Goal: Task Accomplishment & Management: Use online tool/utility

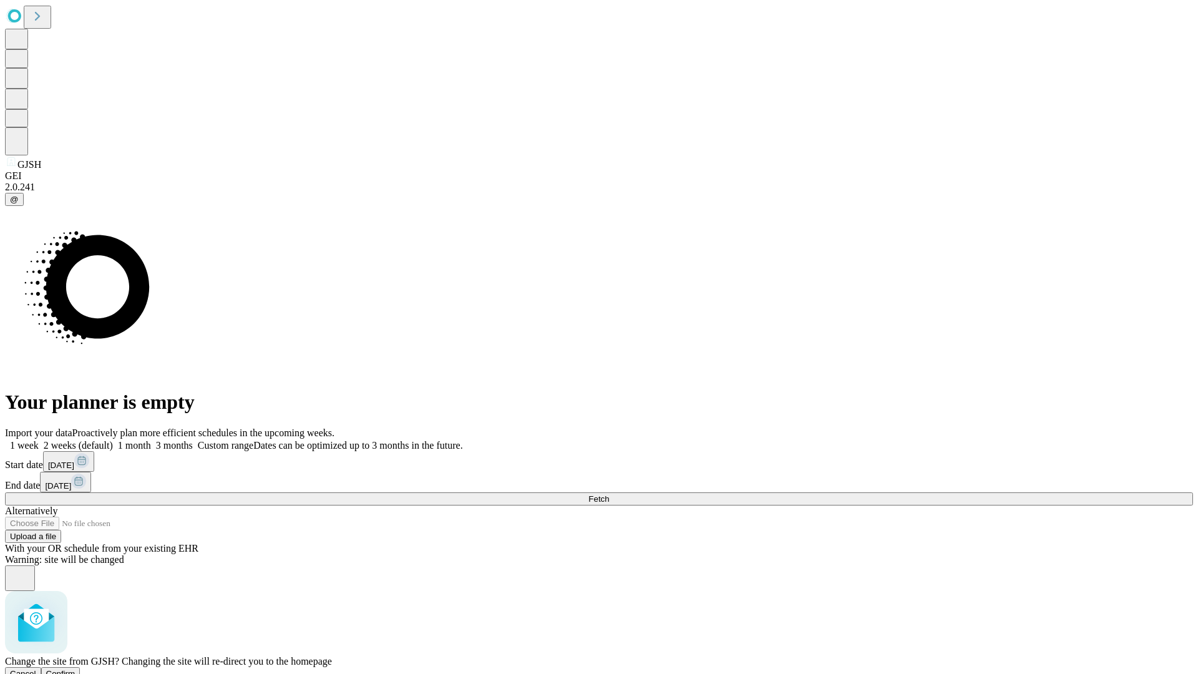
click at [76, 669] on span "Confirm" at bounding box center [60, 673] width 29 height 9
click at [113, 440] on label "2 weeks (default)" at bounding box center [76, 445] width 74 height 11
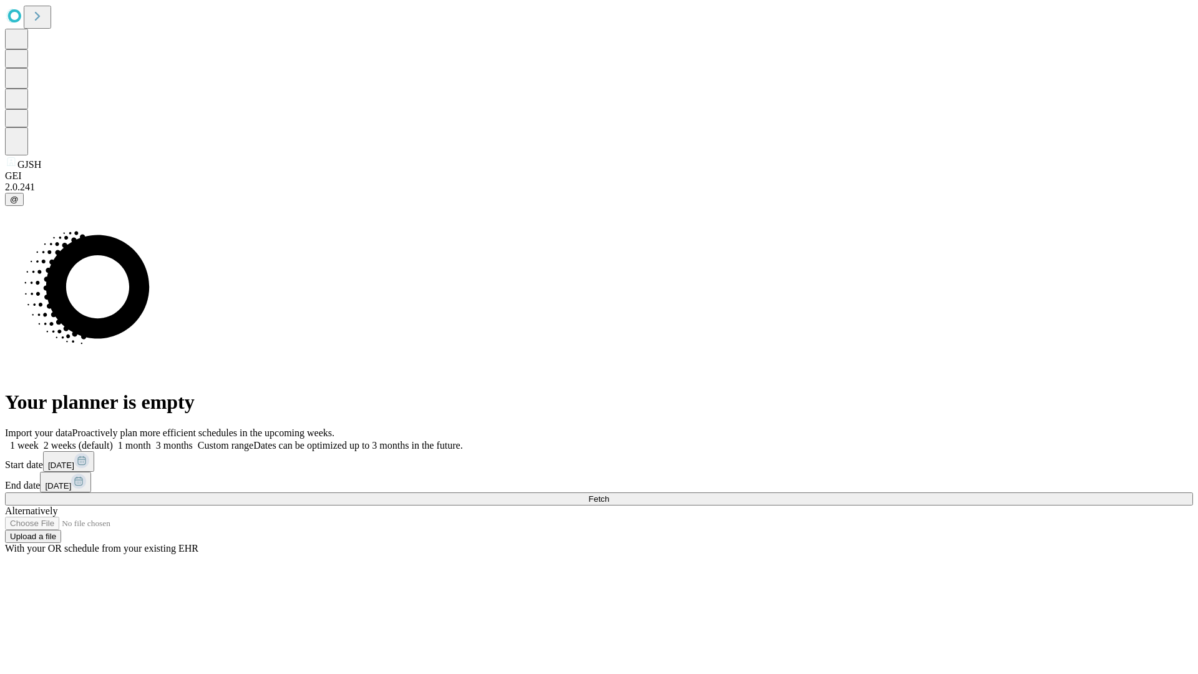
click at [609, 494] on span "Fetch" at bounding box center [599, 498] width 21 height 9
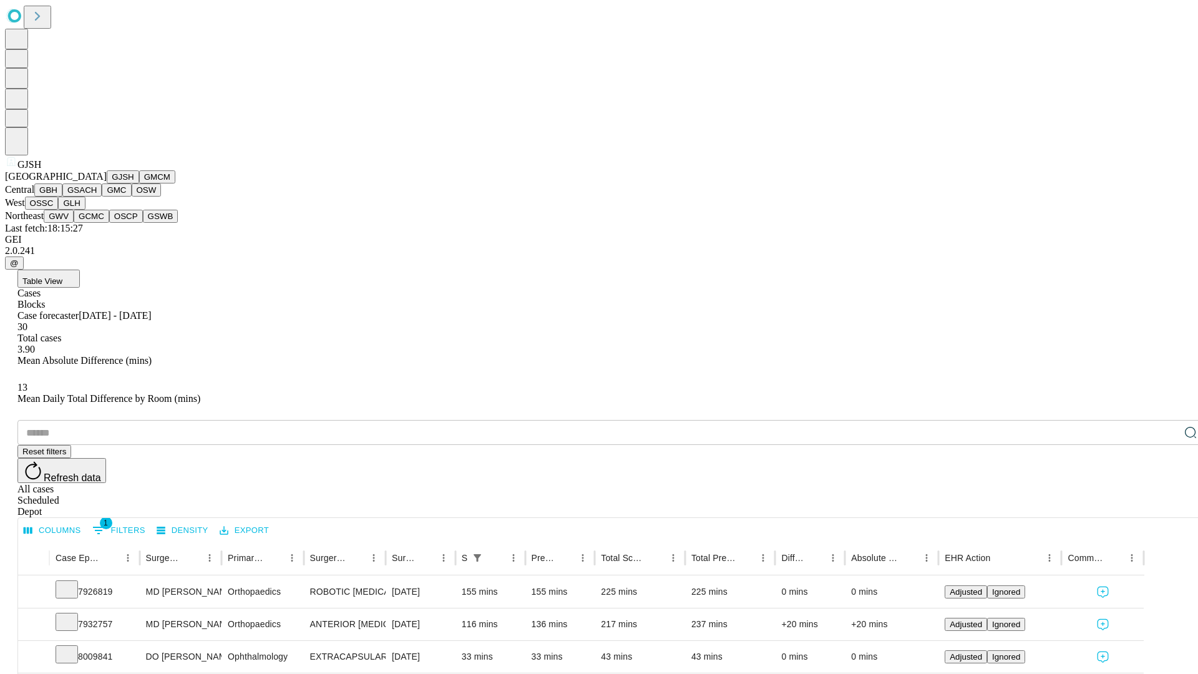
click at [139, 184] on button "GMCM" at bounding box center [157, 176] width 36 height 13
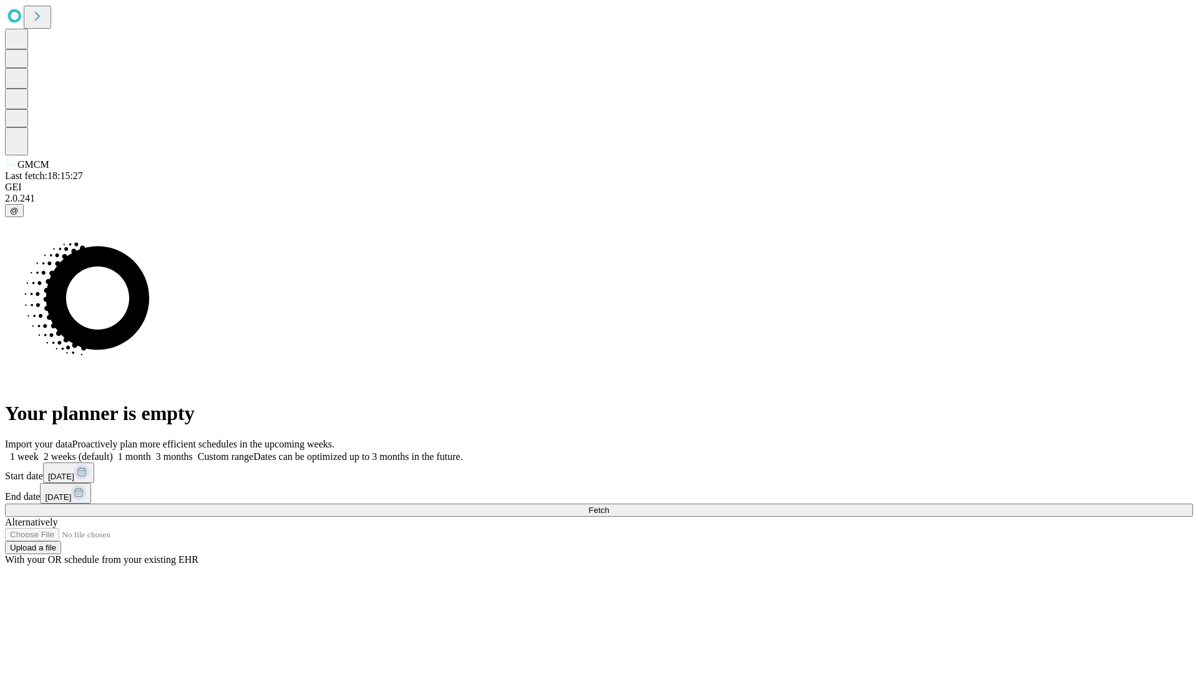
click at [113, 451] on label "2 weeks (default)" at bounding box center [76, 456] width 74 height 11
click at [609, 506] on span "Fetch" at bounding box center [599, 510] width 21 height 9
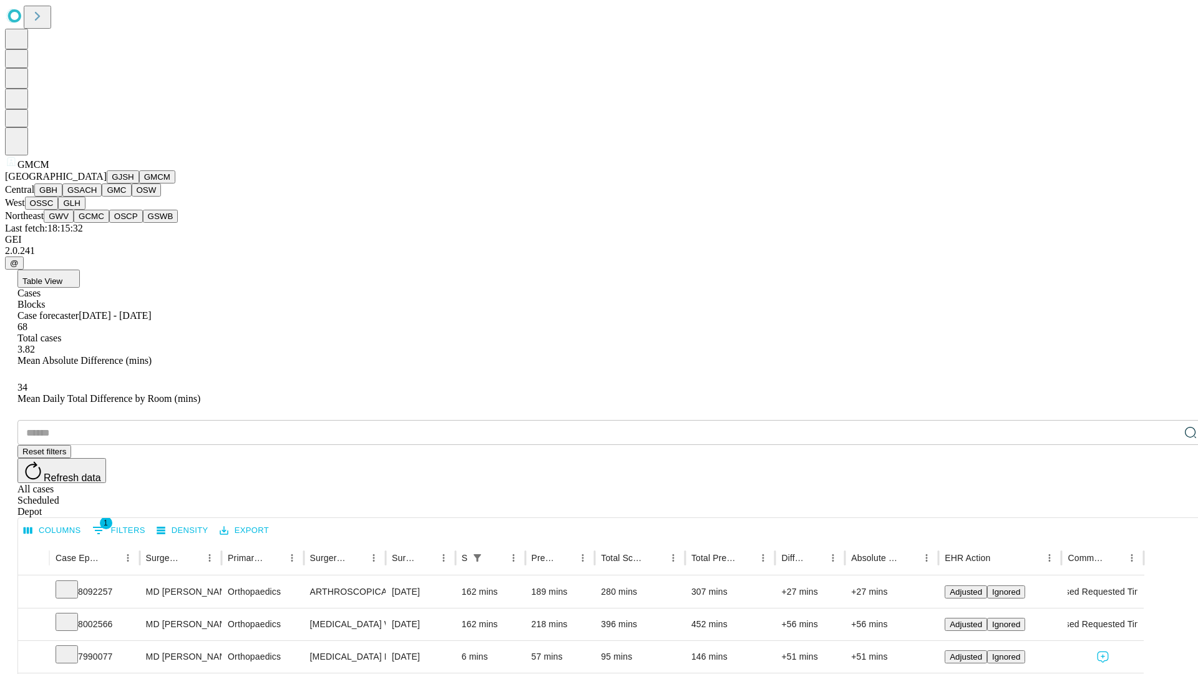
click at [62, 197] on button "GBH" at bounding box center [48, 190] width 28 height 13
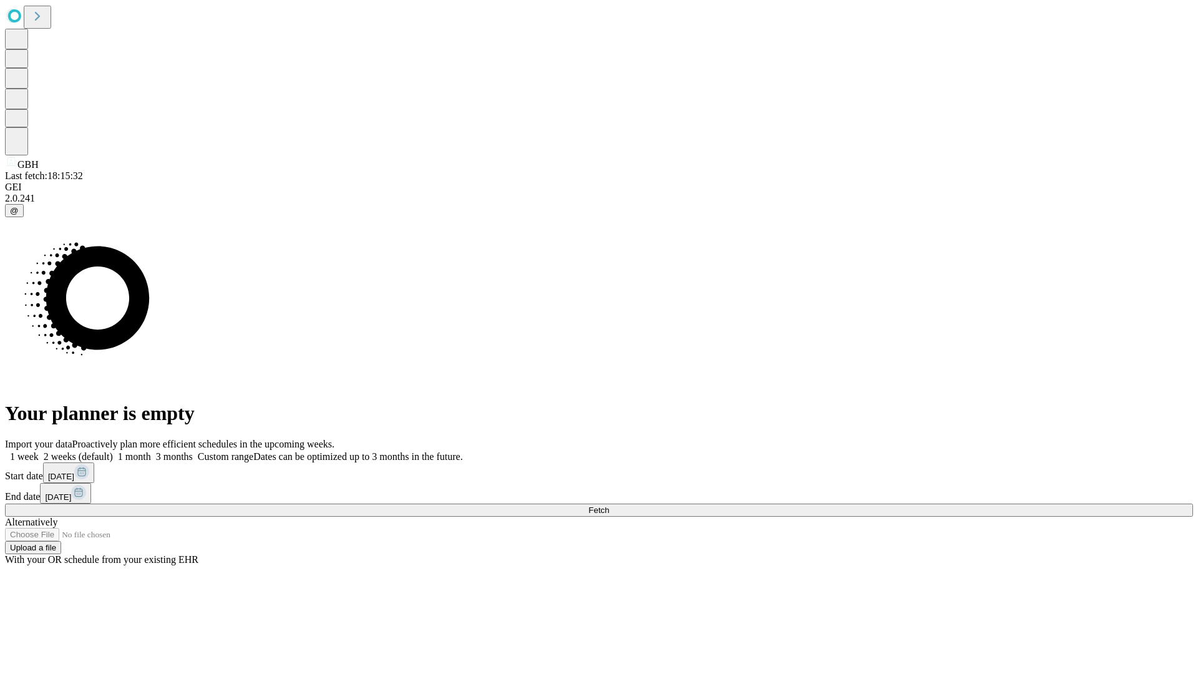
click at [113, 451] on label "2 weeks (default)" at bounding box center [76, 456] width 74 height 11
click at [609, 506] on span "Fetch" at bounding box center [599, 510] width 21 height 9
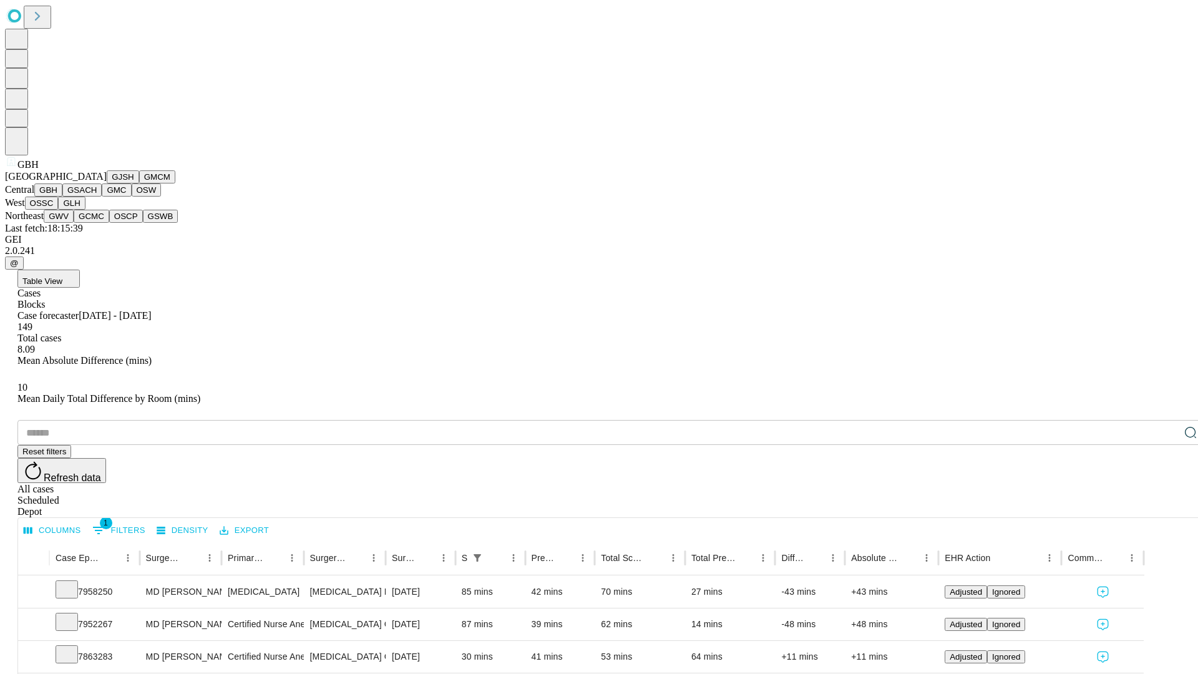
click at [97, 197] on button "GSACH" at bounding box center [81, 190] width 39 height 13
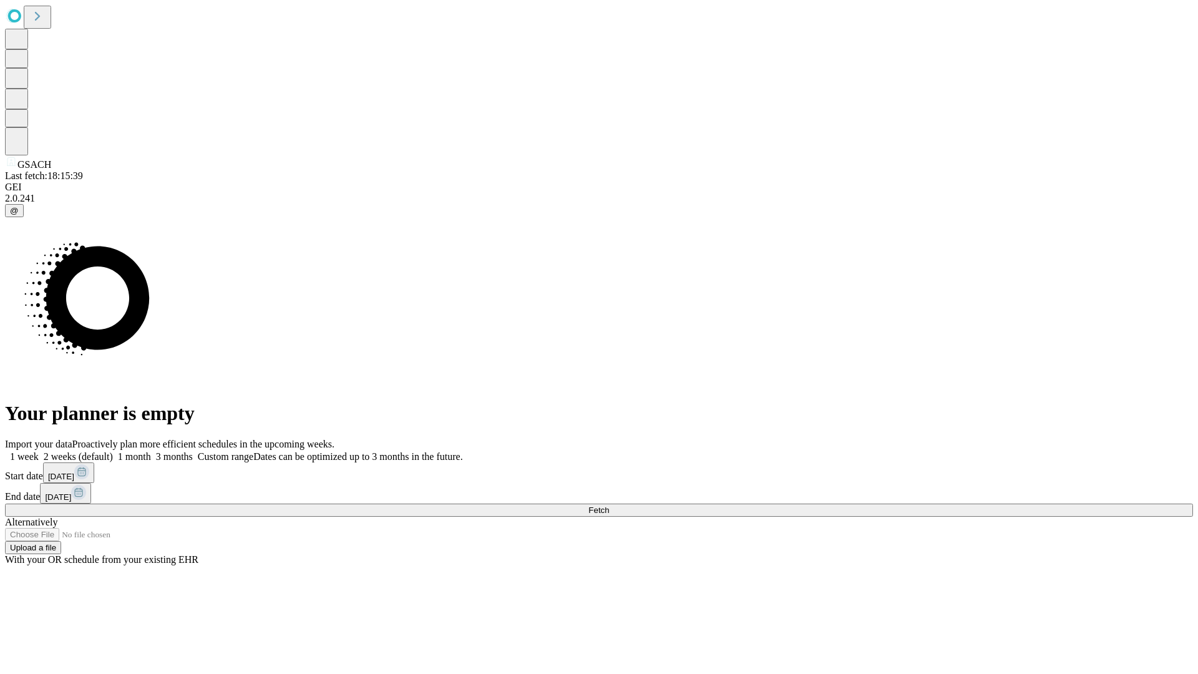
click at [113, 451] on label "2 weeks (default)" at bounding box center [76, 456] width 74 height 11
click at [609, 506] on span "Fetch" at bounding box center [599, 510] width 21 height 9
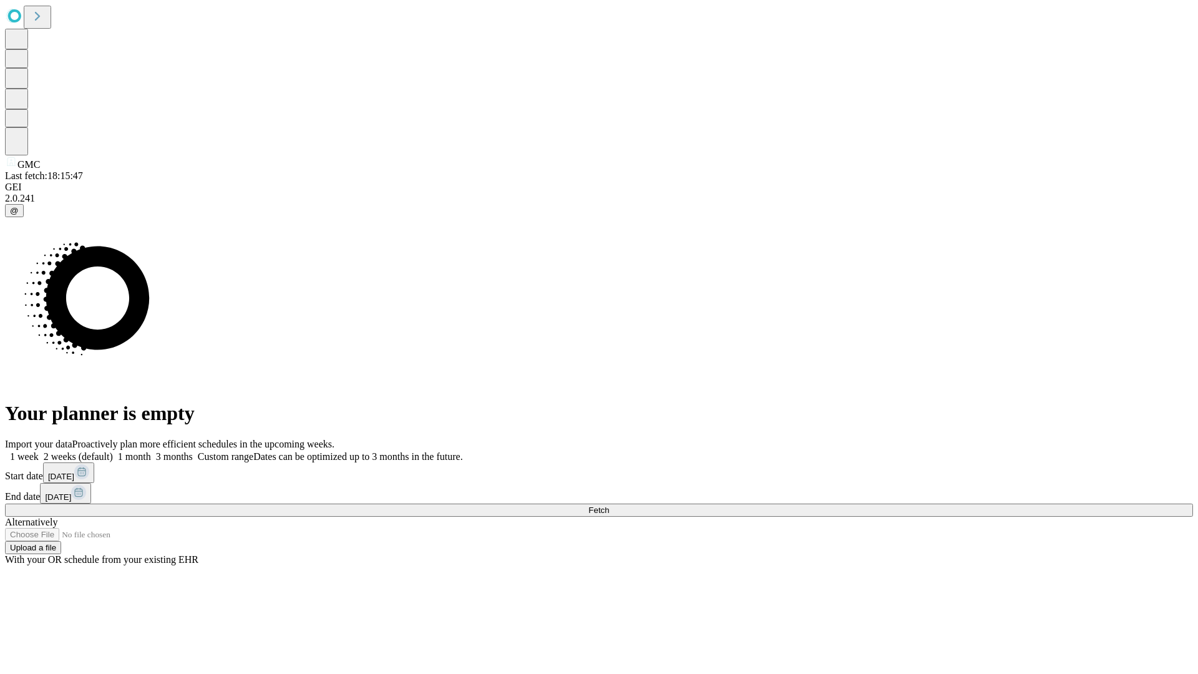
click at [113, 451] on label "2 weeks (default)" at bounding box center [76, 456] width 74 height 11
click at [609, 506] on span "Fetch" at bounding box center [599, 510] width 21 height 9
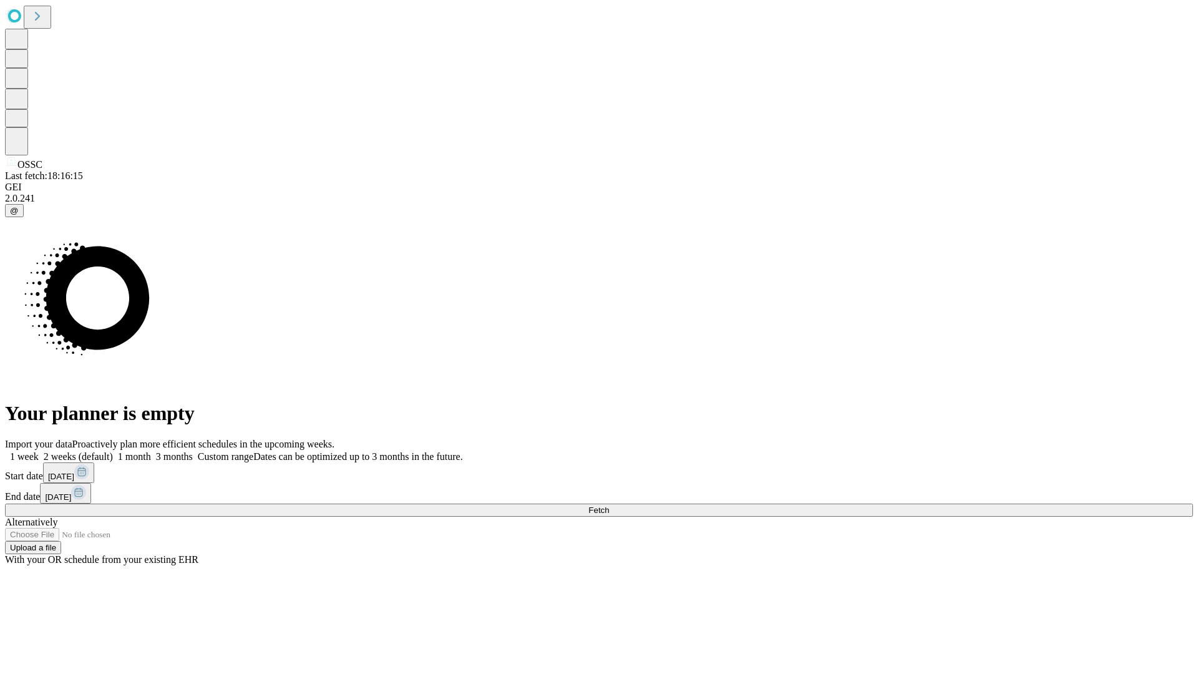
click at [113, 451] on label "2 weeks (default)" at bounding box center [76, 456] width 74 height 11
click at [609, 506] on span "Fetch" at bounding box center [599, 510] width 21 height 9
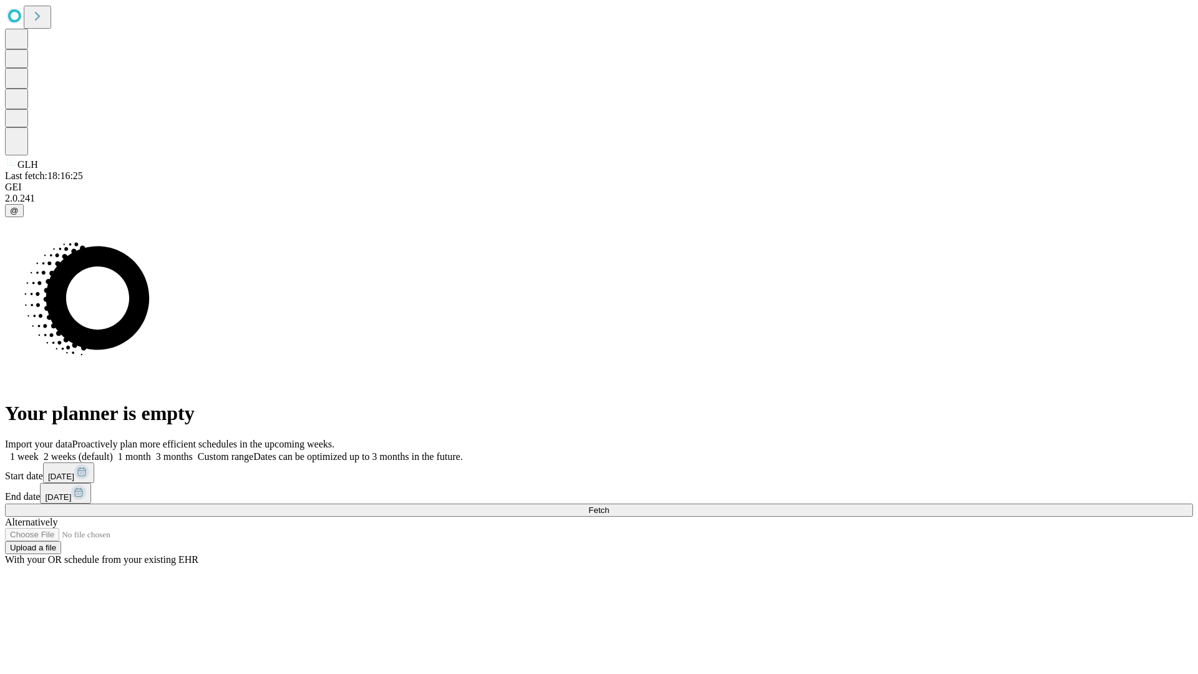
click at [113, 451] on label "2 weeks (default)" at bounding box center [76, 456] width 74 height 11
click at [609, 506] on span "Fetch" at bounding box center [599, 510] width 21 height 9
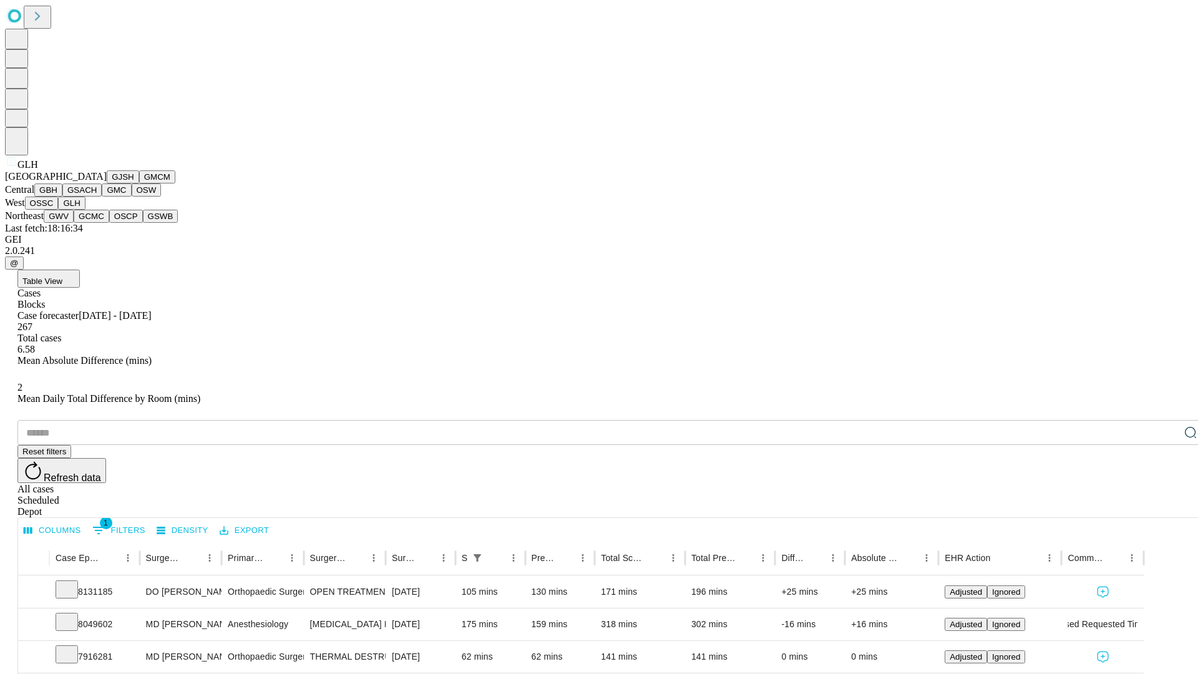
click at [74, 223] on button "GWV" at bounding box center [59, 216] width 30 height 13
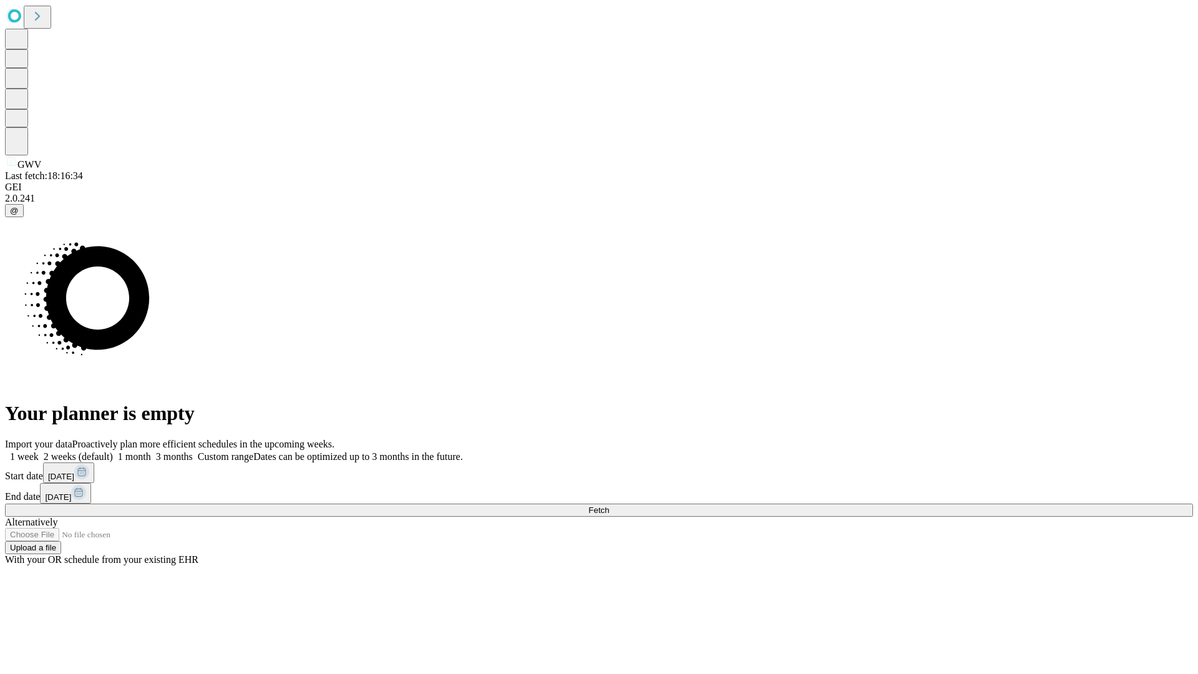
click at [113, 451] on label "2 weeks (default)" at bounding box center [76, 456] width 74 height 11
click at [609, 506] on span "Fetch" at bounding box center [599, 510] width 21 height 9
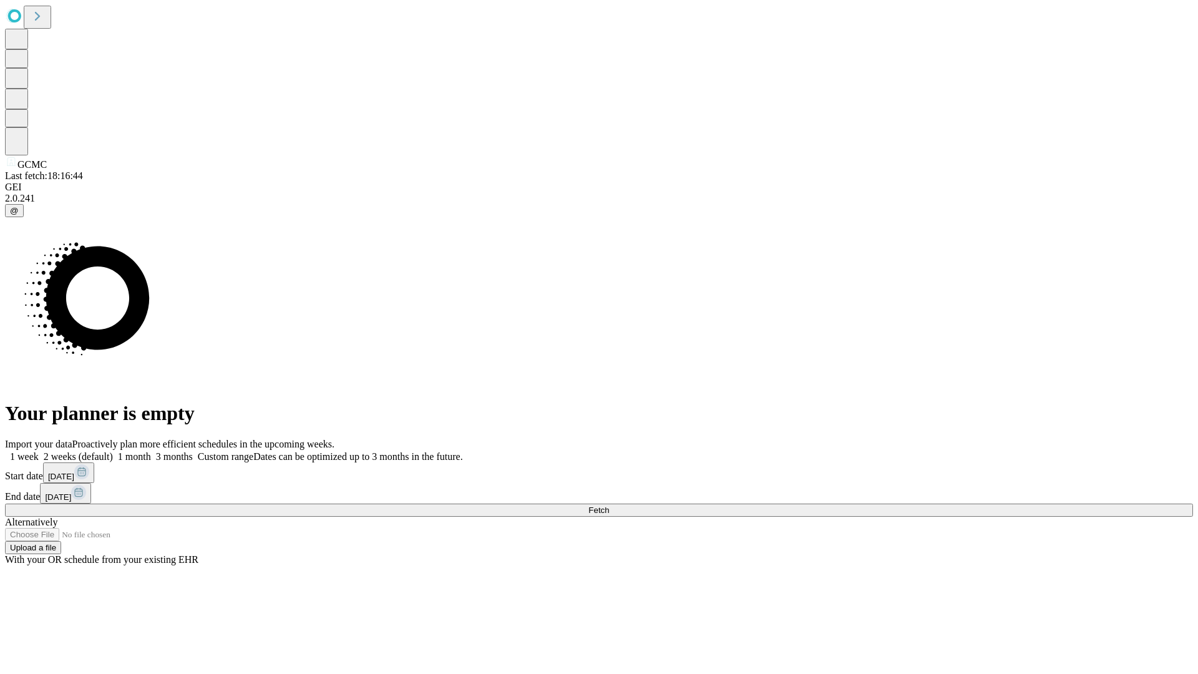
click at [113, 451] on label "2 weeks (default)" at bounding box center [76, 456] width 74 height 11
click at [609, 506] on span "Fetch" at bounding box center [599, 510] width 21 height 9
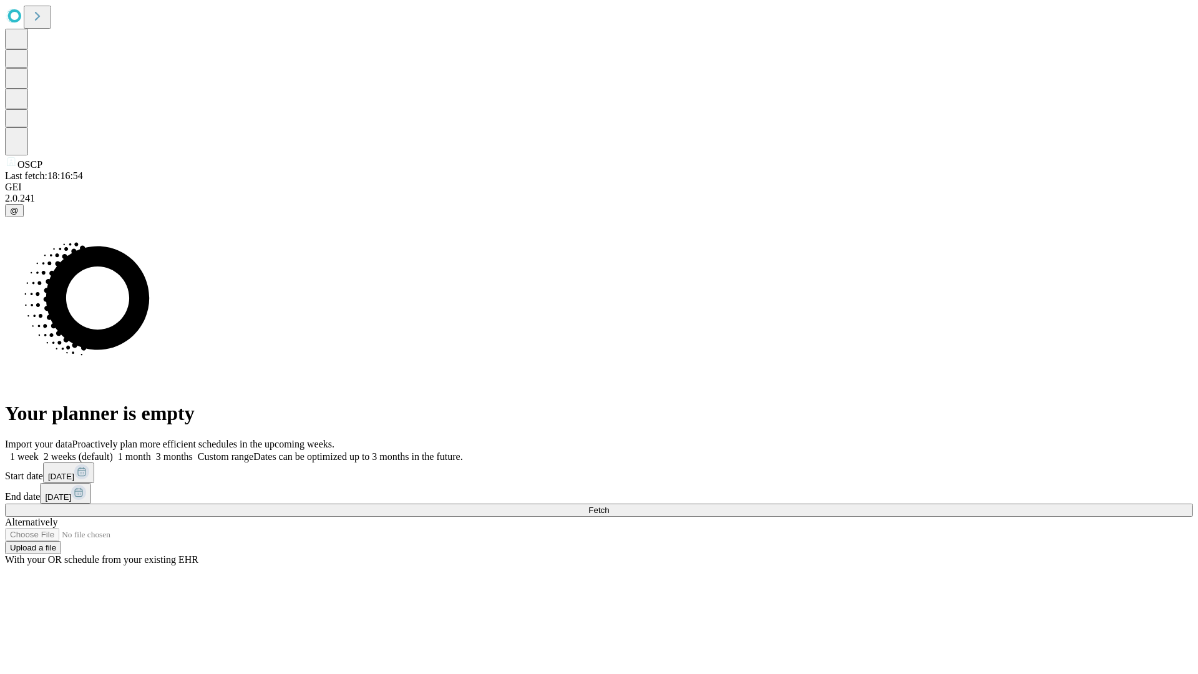
click at [113, 451] on label "2 weeks (default)" at bounding box center [76, 456] width 74 height 11
click at [609, 506] on span "Fetch" at bounding box center [599, 510] width 21 height 9
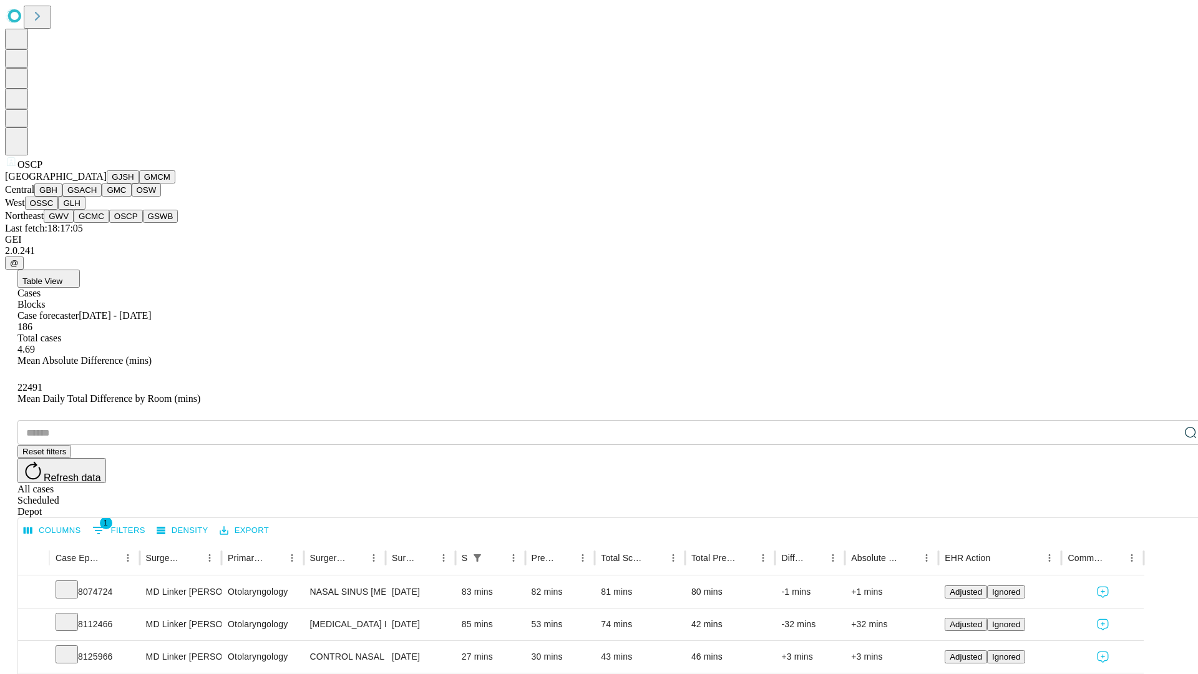
click at [143, 223] on button "GSWB" at bounding box center [161, 216] width 36 height 13
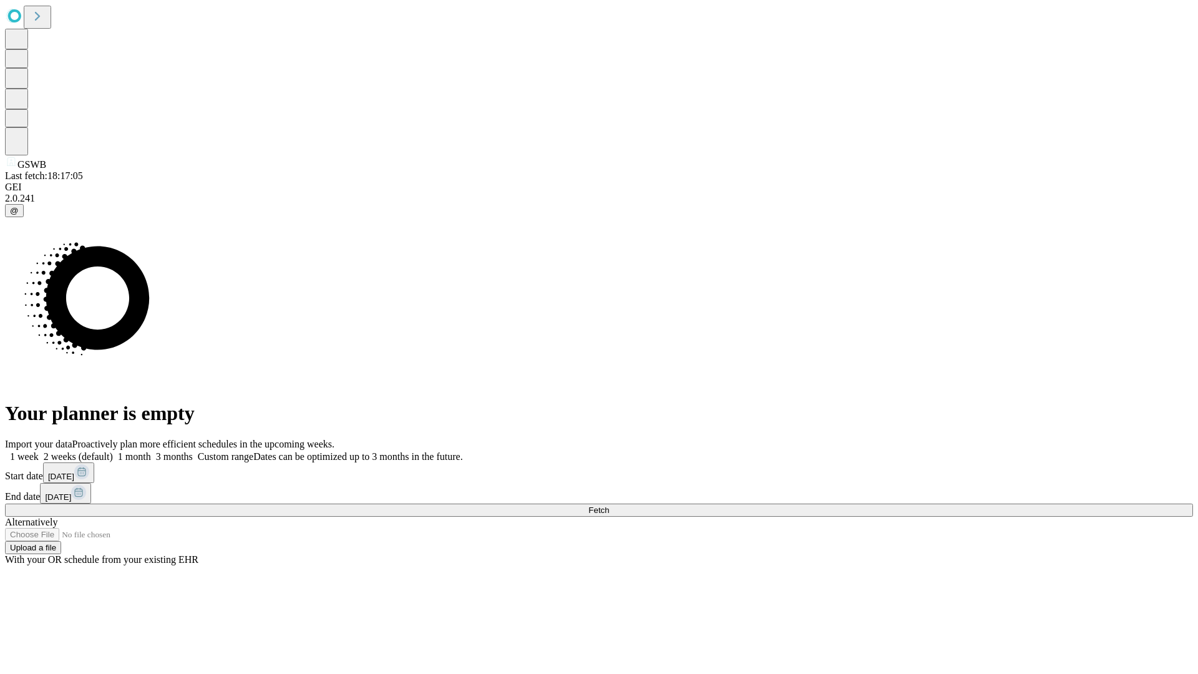
click at [113, 451] on label "2 weeks (default)" at bounding box center [76, 456] width 74 height 11
click at [609, 506] on span "Fetch" at bounding box center [599, 510] width 21 height 9
